Goal: Communication & Community: Answer question/provide support

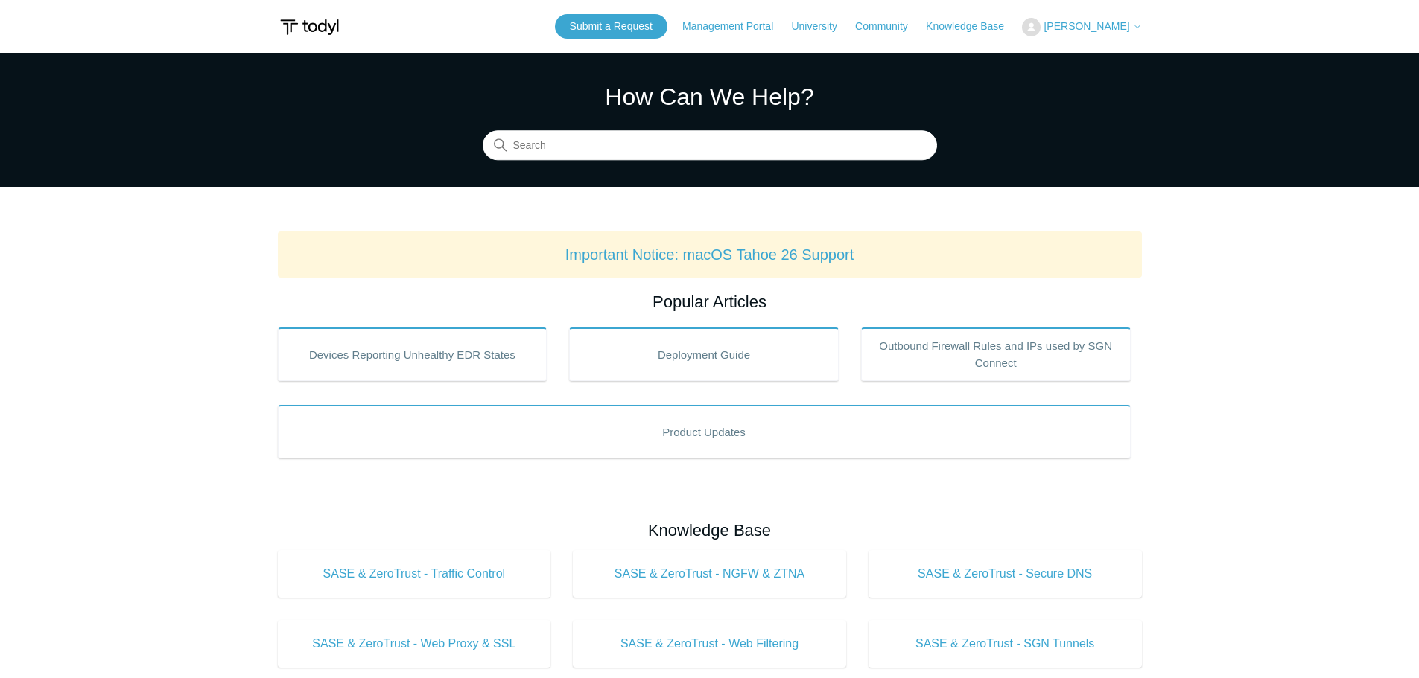
click at [1110, 27] on span "[PERSON_NAME]" at bounding box center [1086, 26] width 86 height 12
click at [998, 101] on section "How Can We Help? Search" at bounding box center [709, 120] width 1419 height 134
click at [975, 31] on link "Knowledge Base" at bounding box center [972, 27] width 93 height 16
click at [1140, 29] on icon at bounding box center [1137, 26] width 9 height 9
click at [1124, 56] on link "My Support Requests" at bounding box center [1094, 58] width 145 height 26
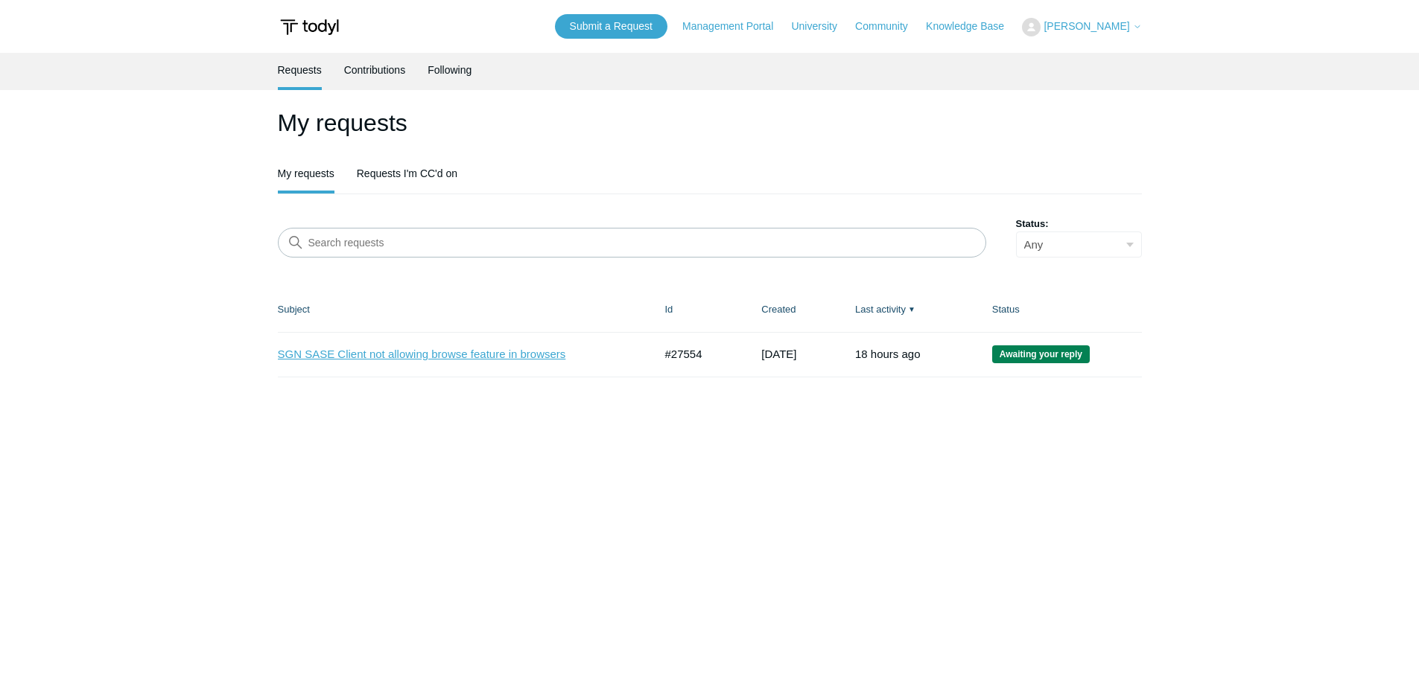
click at [538, 355] on link "SGN SASE Client not allowing browse feature in browsers" at bounding box center [455, 354] width 354 height 17
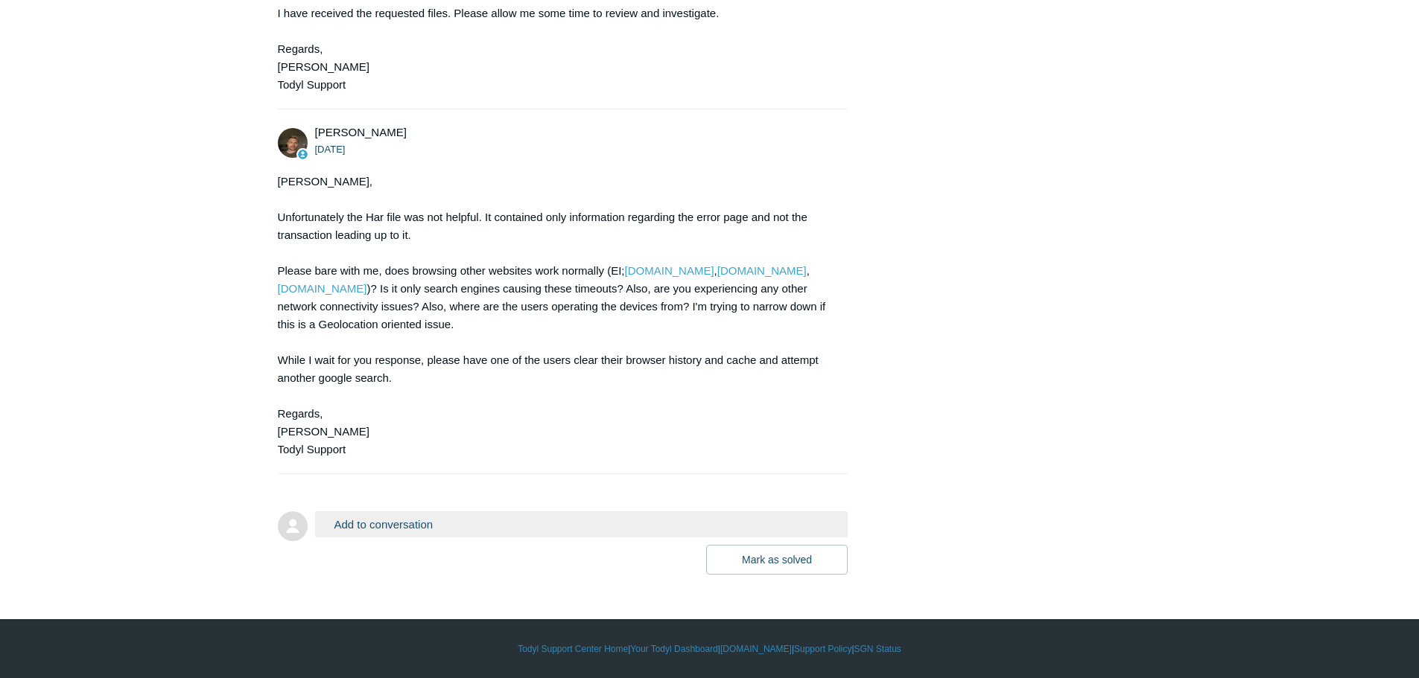
scroll to position [5570, 0]
click at [385, 520] on button "Add to conversation" at bounding box center [581, 525] width 533 height 26
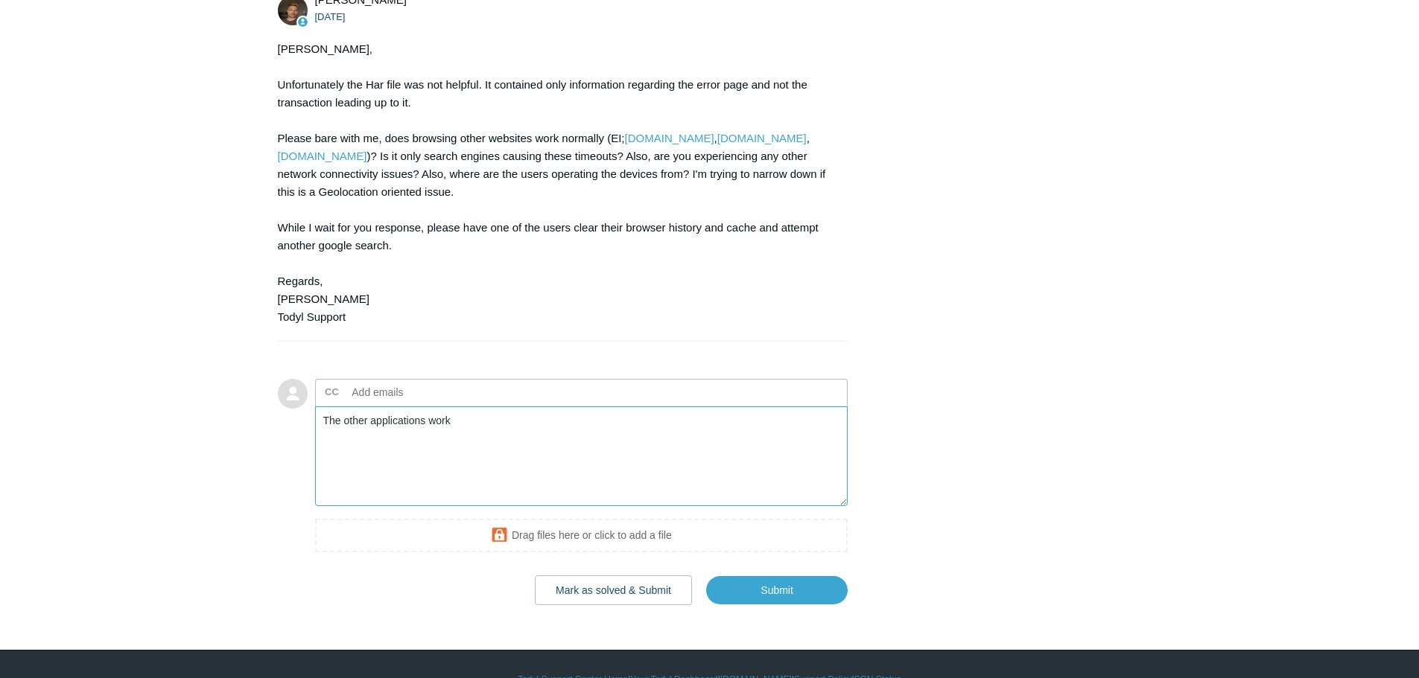
click at [459, 507] on textarea "The other applications work" at bounding box center [581, 457] width 533 height 101
click at [450, 507] on textarea "The other applications work" at bounding box center [581, 457] width 533 height 101
click at [456, 507] on textarea "The other applications work. I can go to other sites without issue." at bounding box center [581, 457] width 533 height 101
click at [457, 507] on textarea "The other applications work. I can go to other sites without issue." at bounding box center [581, 457] width 533 height 101
click at [451, 507] on textarea "The other applications work.They can go to other sites without issue." at bounding box center [581, 457] width 533 height 101
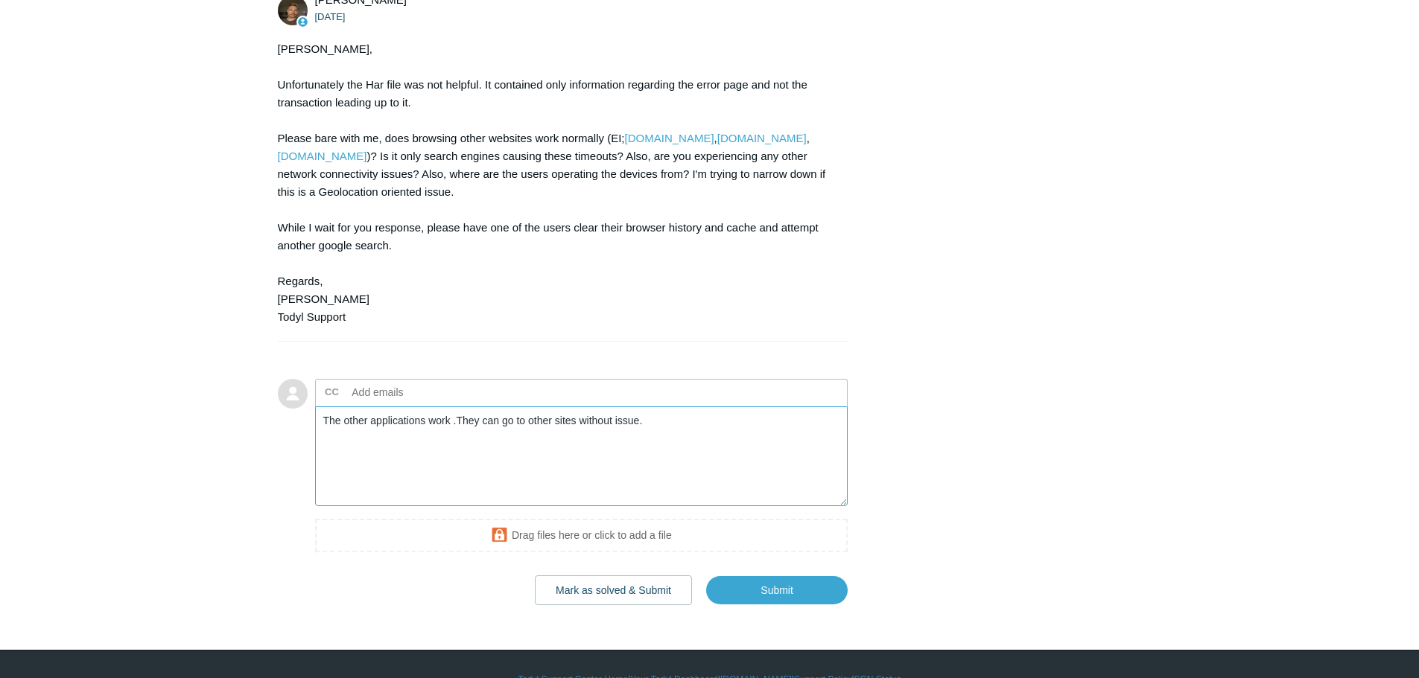
click at [488, 507] on textarea "The other applications work .They can go to other sites without issue." at bounding box center [581, 457] width 533 height 101
click at [436, 507] on textarea "The other applications work . They can go to other sites without issue." at bounding box center [581, 457] width 533 height 101
click at [658, 507] on textarea "The other applications work. They can go to other sites without issue." at bounding box center [581, 457] width 533 height 101
drag, startPoint x: 699, startPoint y: 552, endPoint x: 758, endPoint y: 552, distance: 58.8
click at [699, 507] on textarea "The other applications work. They can go to other sites without issue.They are …" at bounding box center [581, 457] width 533 height 101
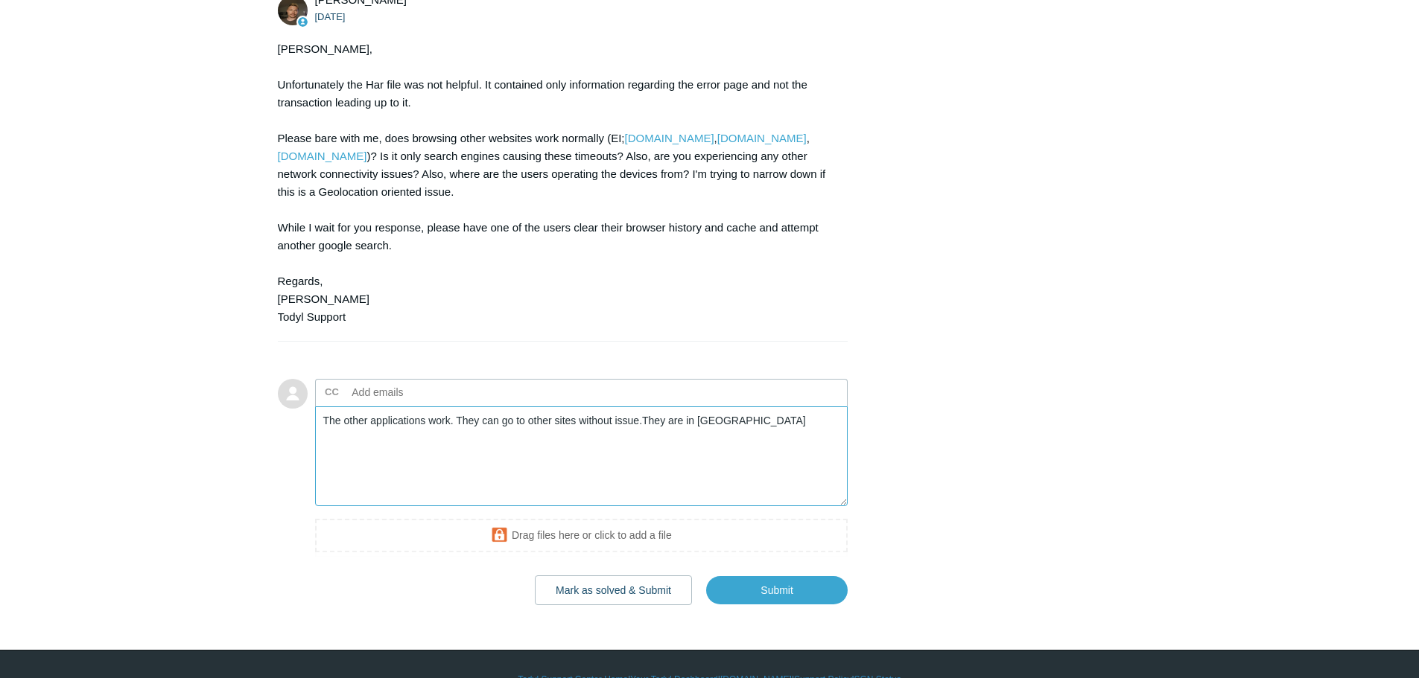
click at [640, 507] on textarea "The other applications work. They can go to other sites without issue.They are …" at bounding box center [581, 457] width 533 height 101
click at [755, 507] on textarea "The other applications work. They can go to other sites without issue. They are…" at bounding box center [581, 457] width 533 height 101
click at [756, 507] on textarea "The other applications work. They can go to other sites without issue. They are…" at bounding box center [581, 457] width 533 height 101
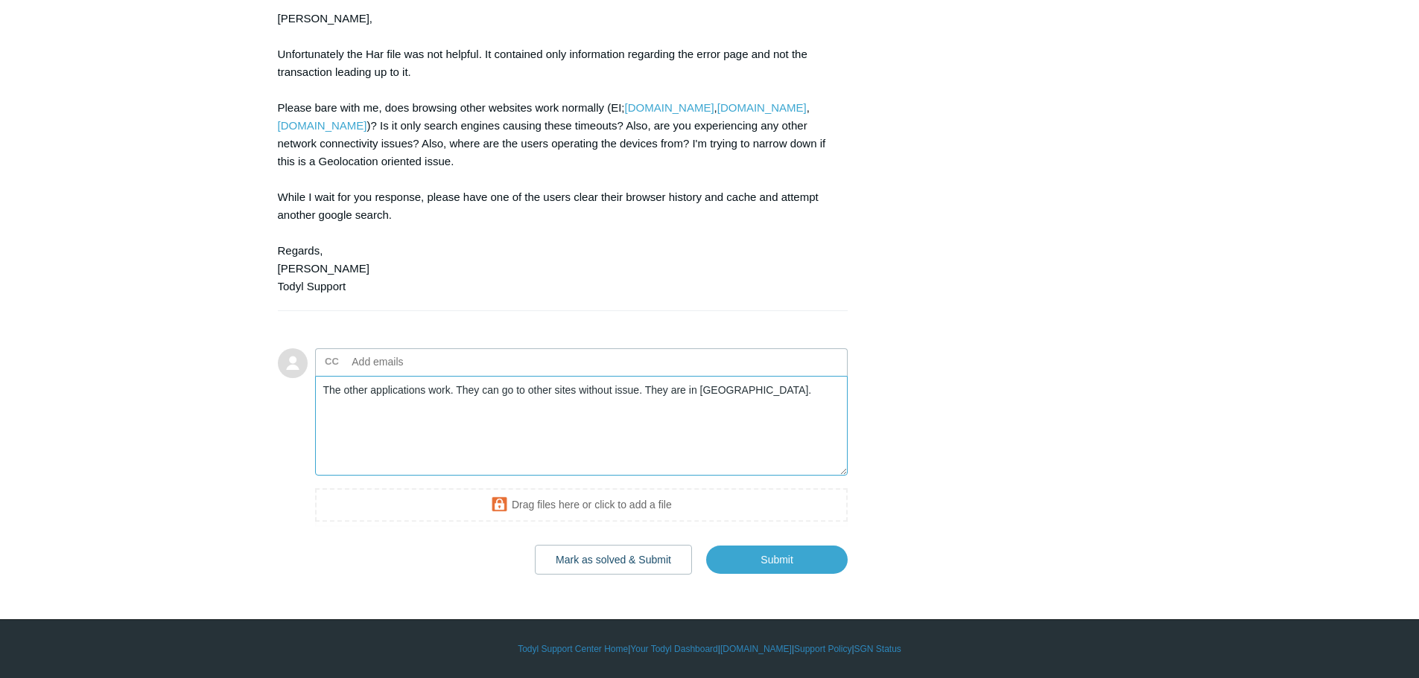
scroll to position [5733, 0]
type textarea "The other applications work. They can go to other sites without issue. They are…"
click at [741, 560] on input "Submit" at bounding box center [776, 560] width 141 height 30
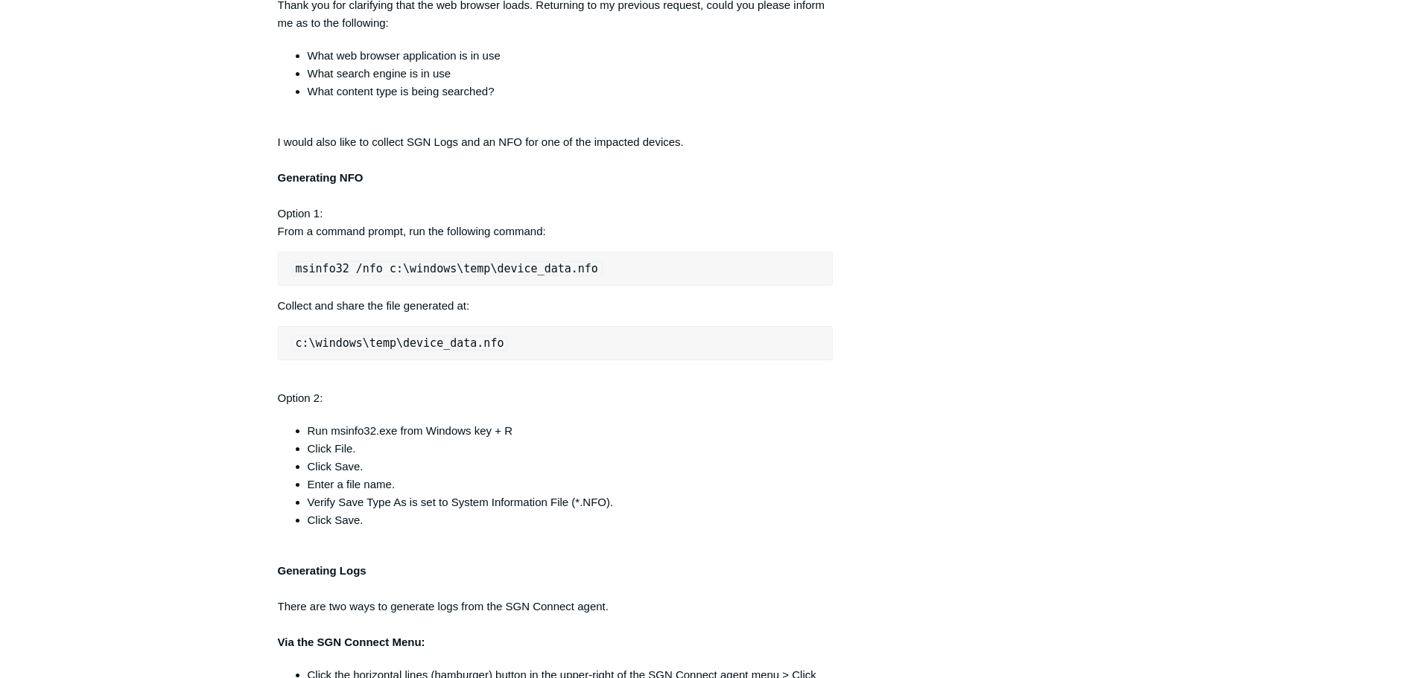
scroll to position [521, 0]
